Goal: Find specific page/section: Find specific page/section

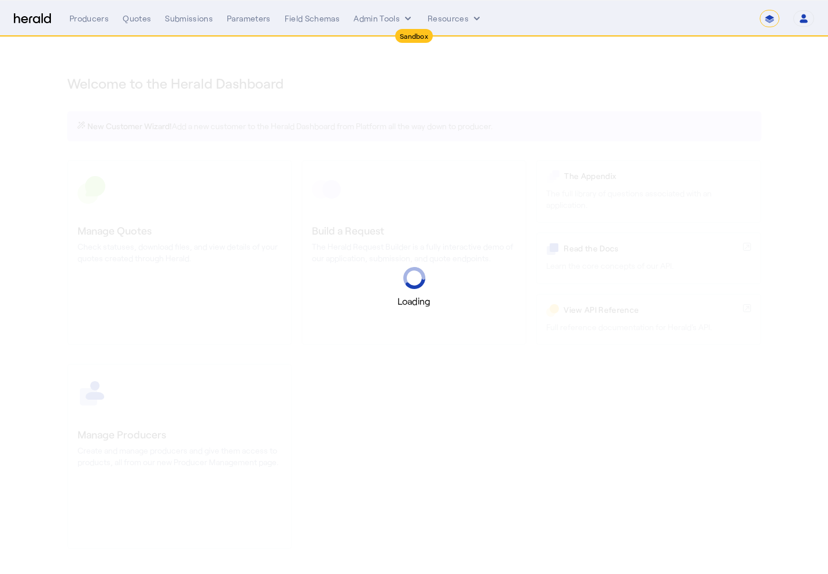
select select "*******"
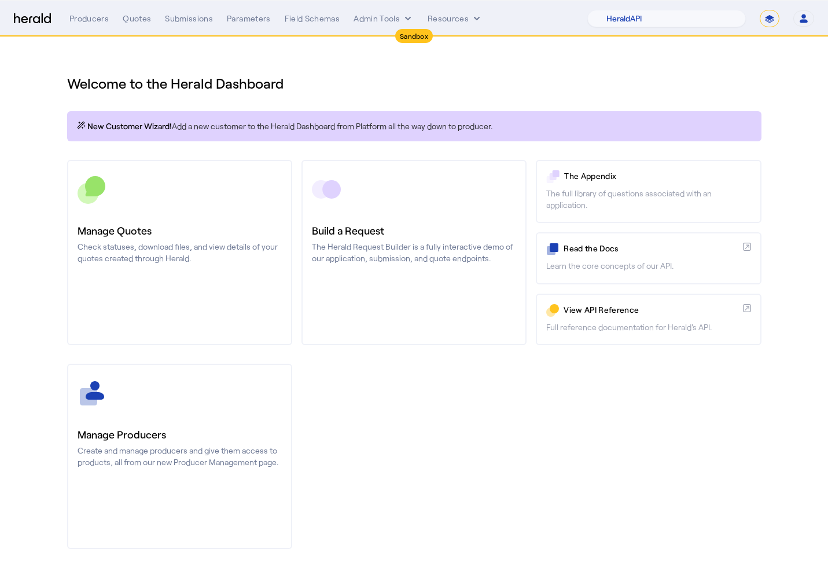
click at [134, 25] on div "Producers Quotes Submissions Parameters Field Schemas Admin Tools Resources 1Fo…" at bounding box center [441, 18] width 745 height 17
click at [135, 22] on div "Quotes" at bounding box center [137, 19] width 28 height 12
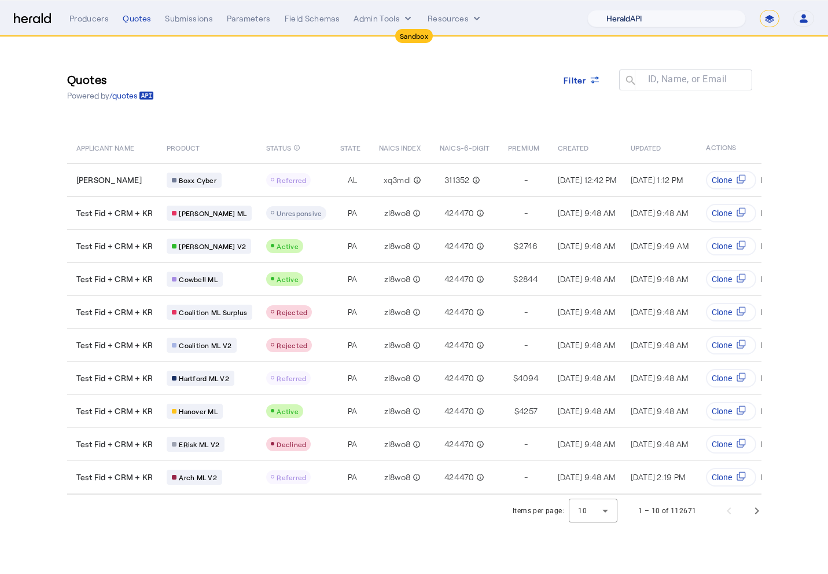
click at [651, 27] on select "1Fort Acrisure Acturis Affinity Advisors Affinity Risk Agentero AmWins Anzen Ao…" at bounding box center [667, 18] width 159 height 17
click at [768, 24] on select "**********" at bounding box center [770, 18] width 20 height 17
click at [662, 20] on select "1Fort Acrisure Acturis Affinity Advisors Affinity Risk Agentero AmWins Anzen Ao…" at bounding box center [667, 18] width 159 height 17
select select "pfm_h3db_crc"
click at [615, 10] on select "1Fort Acrisure Acturis Affinity Advisors Affinity Risk Agentero AmWins Anzen Ao…" at bounding box center [667, 18] width 159 height 17
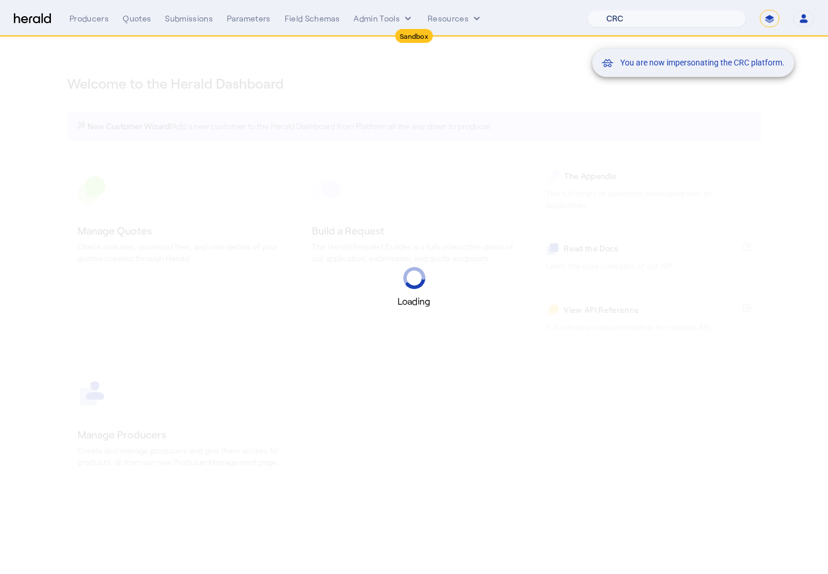
click at [508, 64] on div "You are now impersonating the CRC platform." at bounding box center [414, 287] width 828 height 574
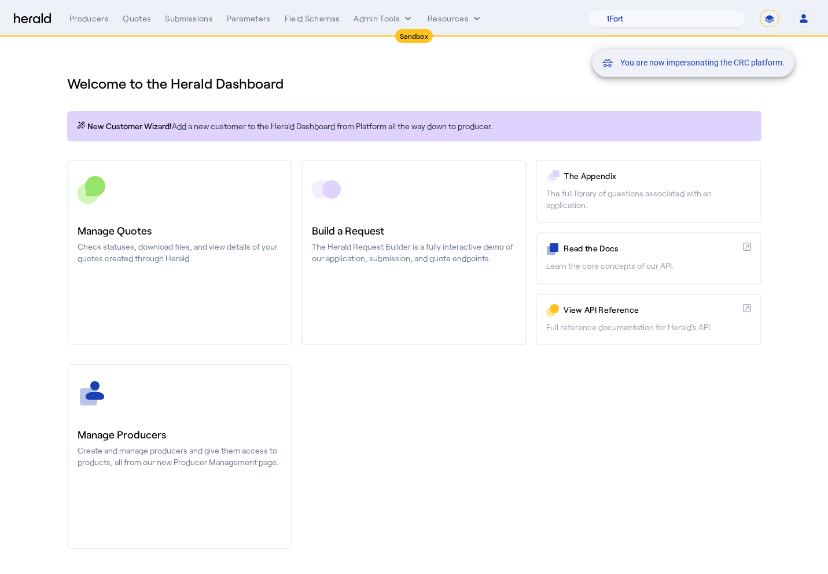
click at [136, 32] on div "You are now impersonating the CRC platform." at bounding box center [414, 287] width 828 height 574
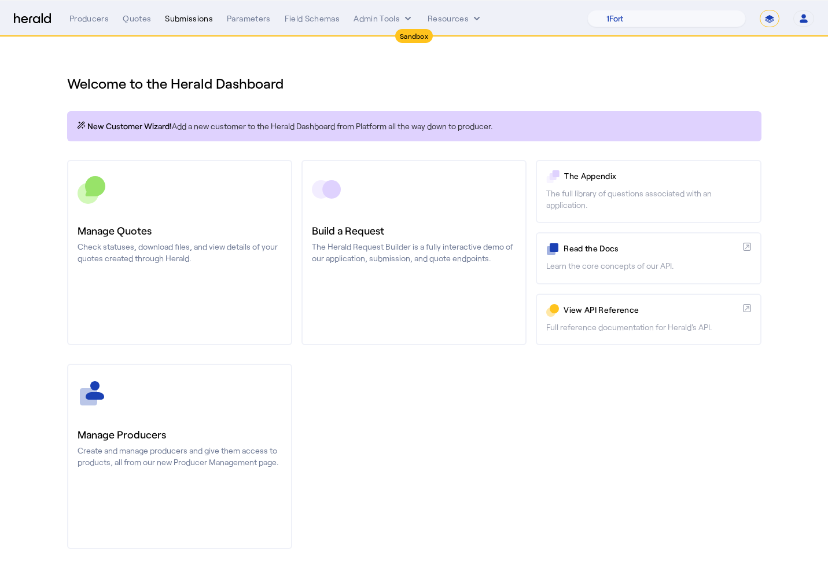
click at [187, 17] on div "Submissions" at bounding box center [189, 19] width 48 height 12
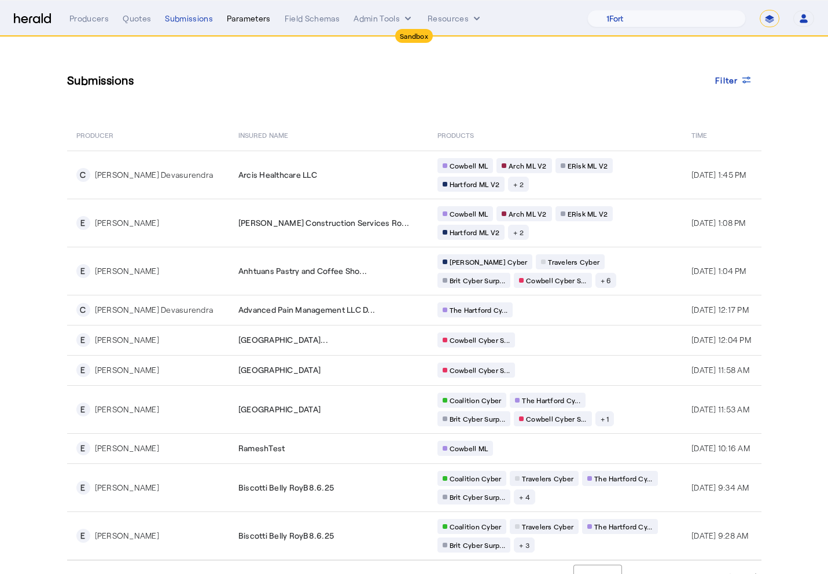
click at [245, 19] on div "Parameters" at bounding box center [249, 19] width 44 height 12
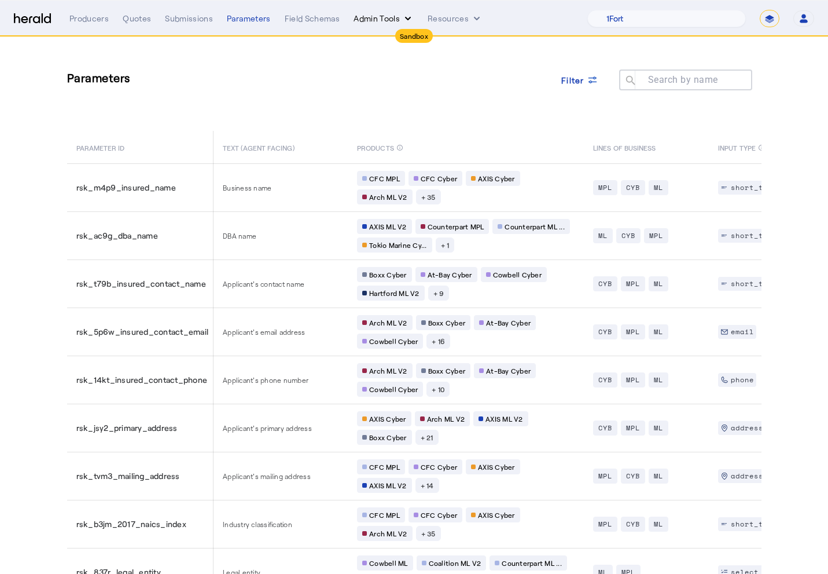
click at [387, 15] on button "Admin Tools" at bounding box center [384, 19] width 60 height 12
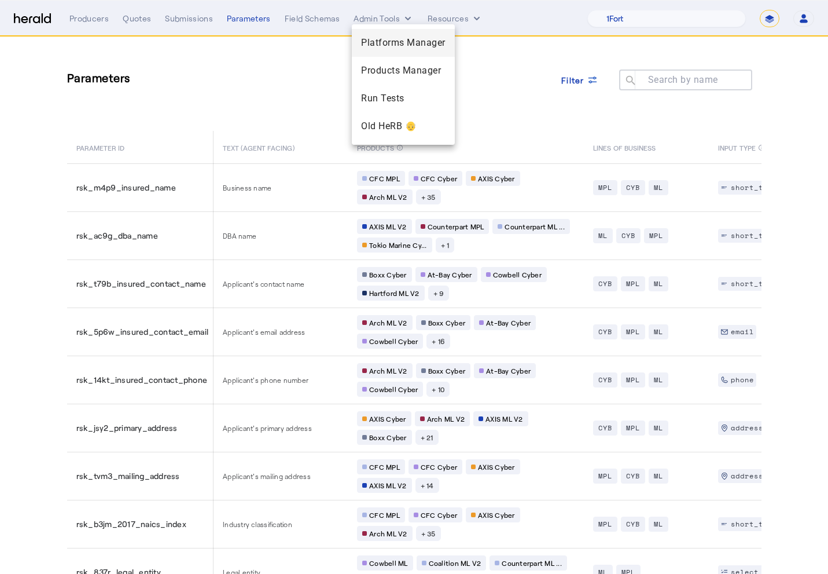
click at [384, 50] on div "Platforms Manager" at bounding box center [403, 43] width 103 height 28
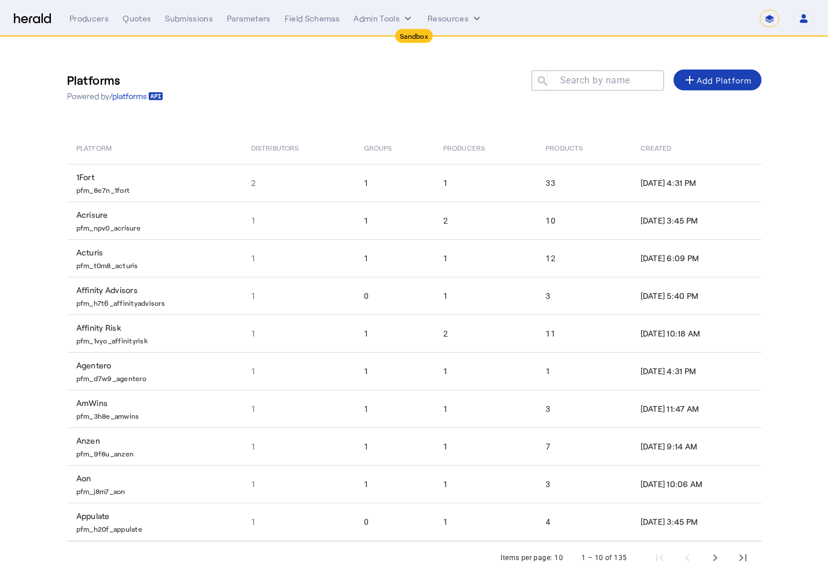
click at [376, 56] on div "Platforms Powered by /platforms Search by name search add Add Platform Platform…" at bounding box center [414, 317] width 741 height 560
click at [135, 25] on div "**********" at bounding box center [441, 18] width 745 height 17
click at [134, 17] on div "Quotes" at bounding box center [137, 19] width 28 height 12
select select "pfm_h3db_crc"
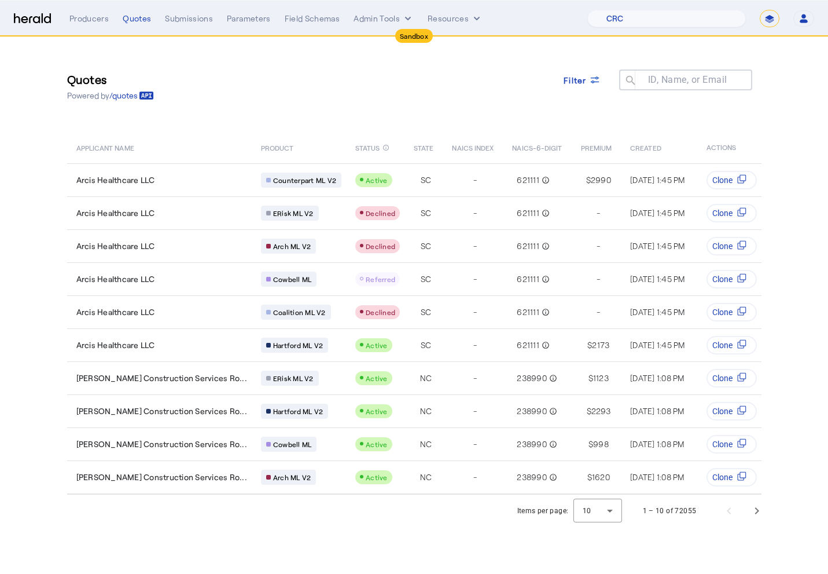
click at [150, 46] on div "Quotes Powered by /quotes Filter ID, Name, or Email search APPLICANT NAME PRODU…" at bounding box center [414, 265] width 741 height 457
click at [764, 17] on select "**********" at bounding box center [770, 18] width 20 height 17
select select "**********"
click at [760, 10] on select "**********" at bounding box center [770, 18] width 20 height 17
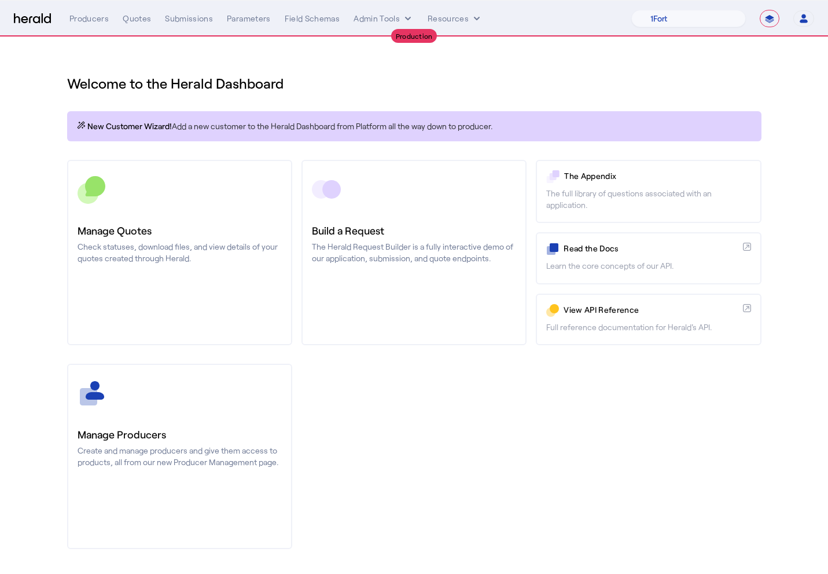
click at [388, 75] on h1 "Welcome to the Herald Dashboard" at bounding box center [414, 83] width 695 height 19
click at [388, 19] on button "Admin Tools" at bounding box center [384, 19] width 60 height 12
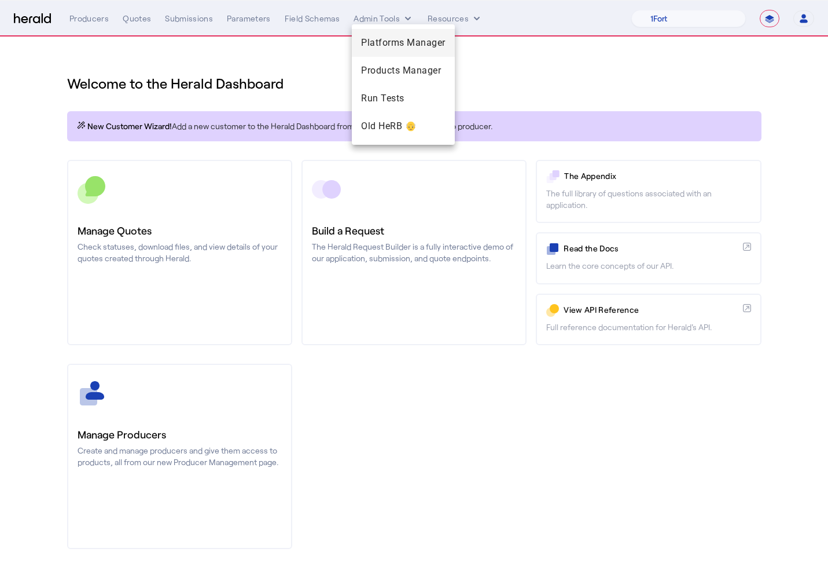
click at [392, 44] on span "Platforms Manager" at bounding box center [403, 43] width 85 height 14
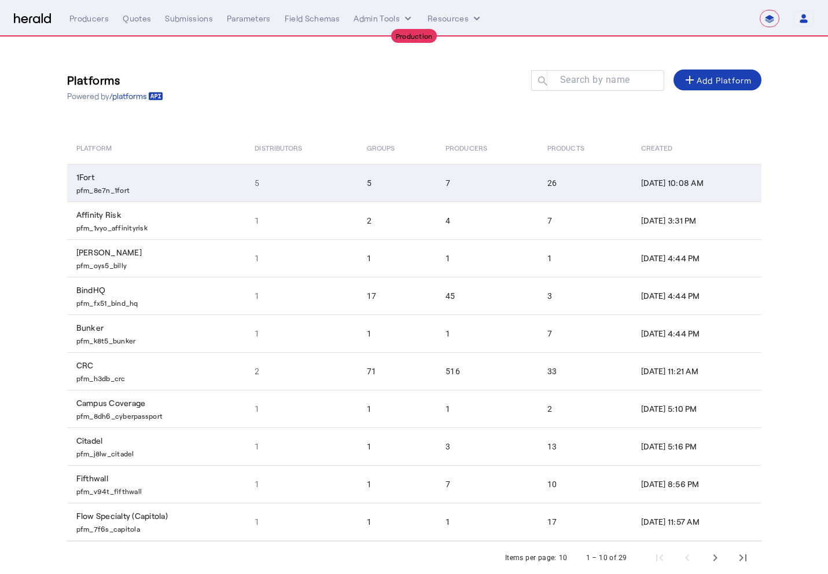
click at [168, 181] on td "1Fort pfm_8e7n_1fort" at bounding box center [156, 183] width 179 height 38
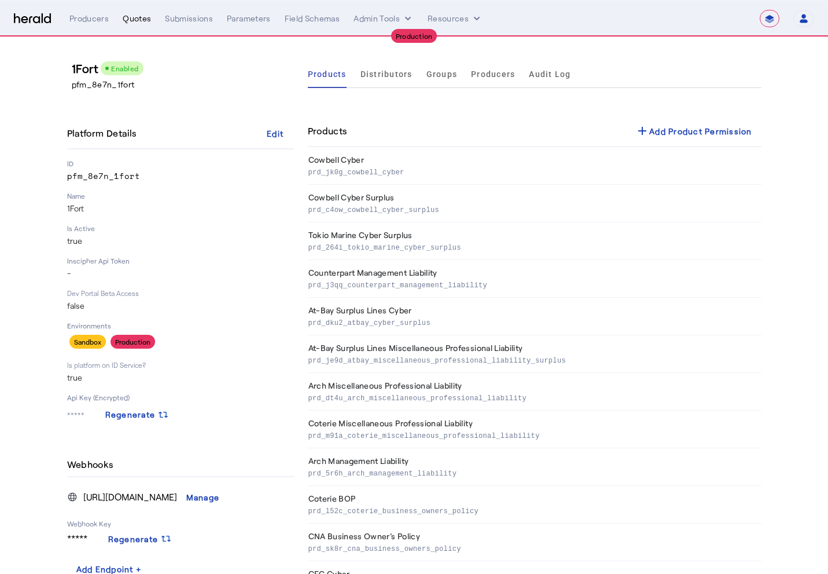
click at [137, 19] on div "Quotes" at bounding box center [137, 19] width 28 height 12
select select "pfm_h3db_crc"
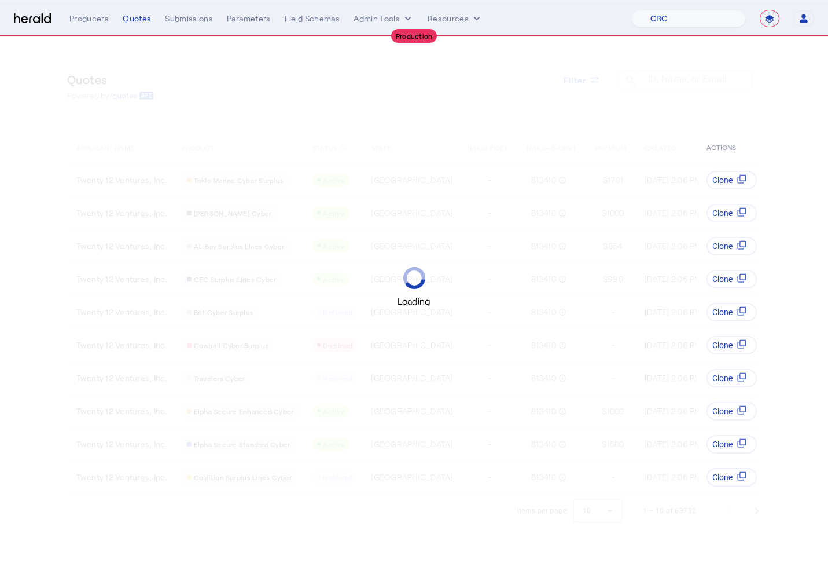
click at [710, 43] on div "Loading" at bounding box center [414, 287] width 828 height 574
click at [708, 18] on select "1Fort Affinity Risk Billy BindHQ Bunker CRC Campus Coverage Citadel Fifthwall F…" at bounding box center [689, 18] width 115 height 17
click at [768, 19] on select "**********" at bounding box center [770, 18] width 20 height 17
click at [176, 18] on div "Submissions" at bounding box center [189, 19] width 48 height 12
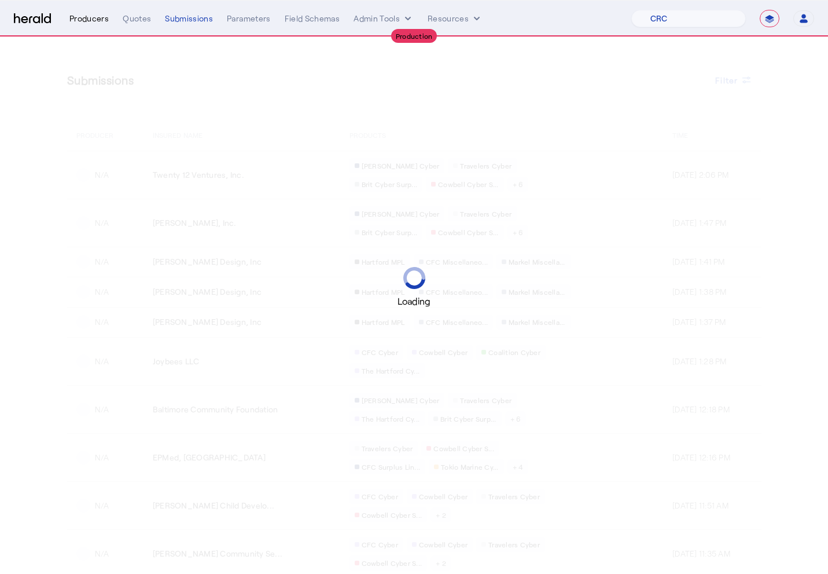
click at [94, 18] on div "Producers" at bounding box center [88, 19] width 39 height 12
click at [124, 21] on div "Quotes" at bounding box center [137, 19] width 28 height 12
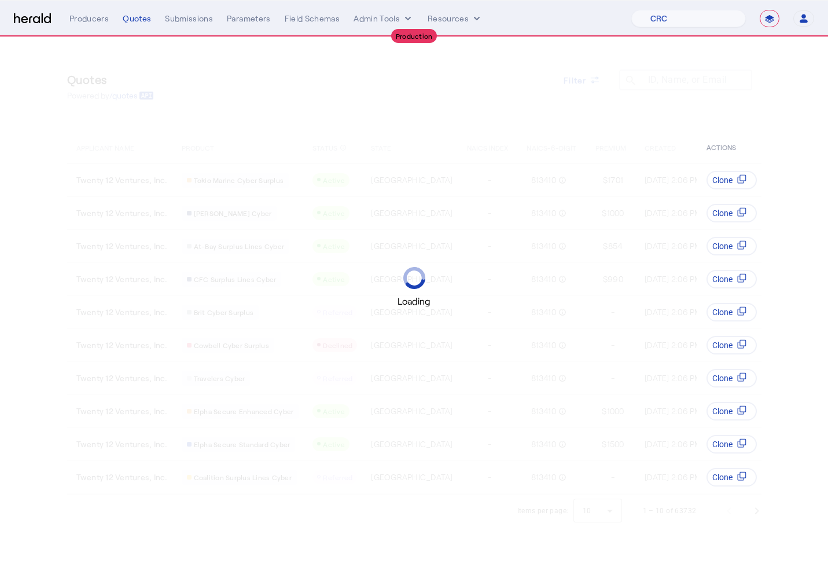
click at [32, 234] on div "Loading" at bounding box center [414, 287] width 828 height 574
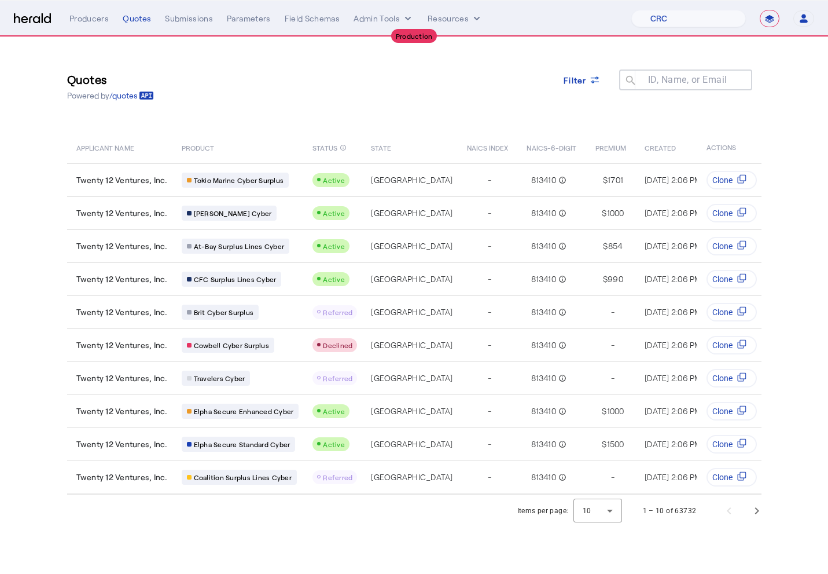
click at [294, 113] on div "Quotes Powered by /quotes Filter ID, Name, or Email search APPLICANT NAME PRODU…" at bounding box center [414, 265] width 741 height 457
click at [168, 23] on div "Submissions" at bounding box center [189, 19] width 48 height 12
